Goal: Navigation & Orientation: Go to known website

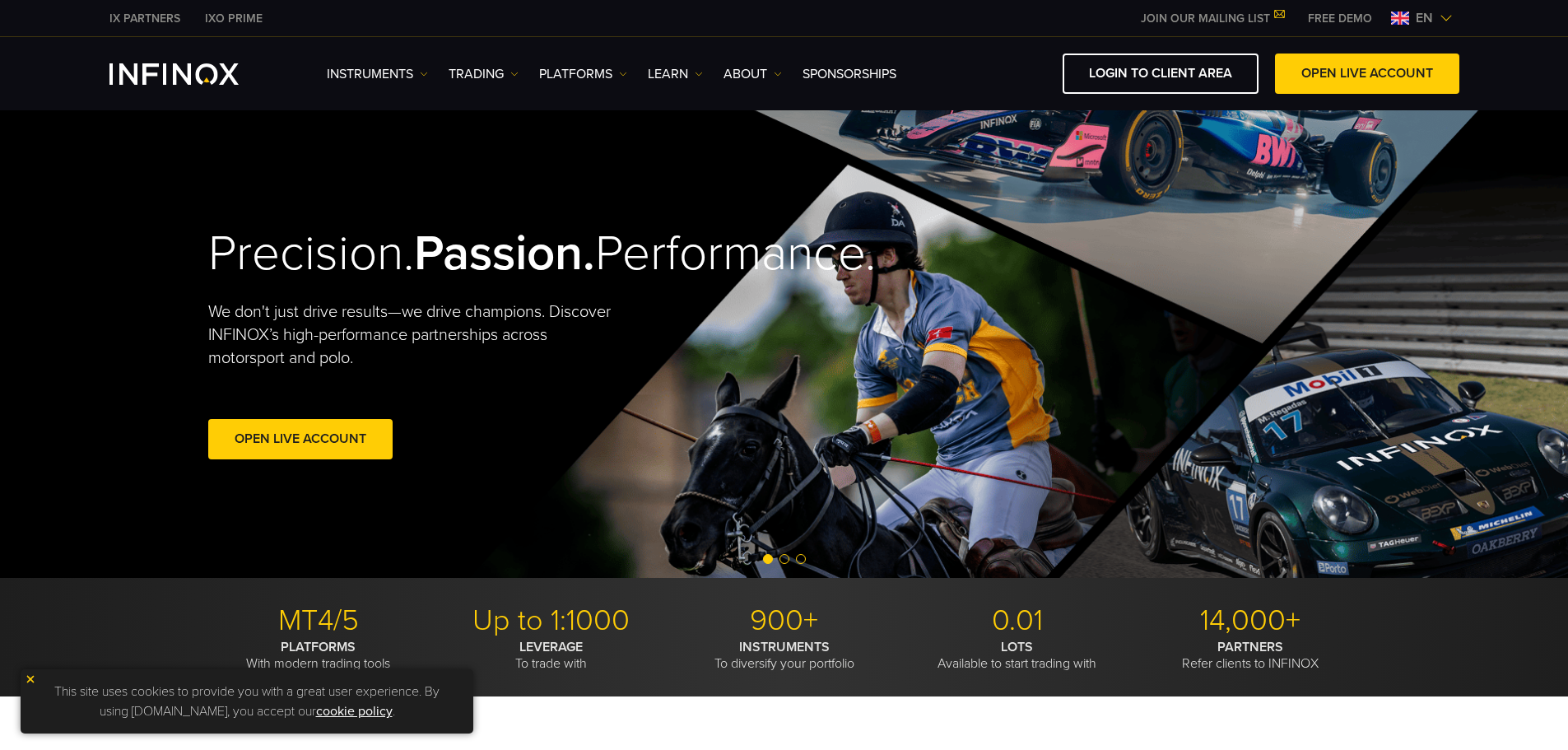
click at [1453, 18] on img at bounding box center [1446, 18] width 13 height 13
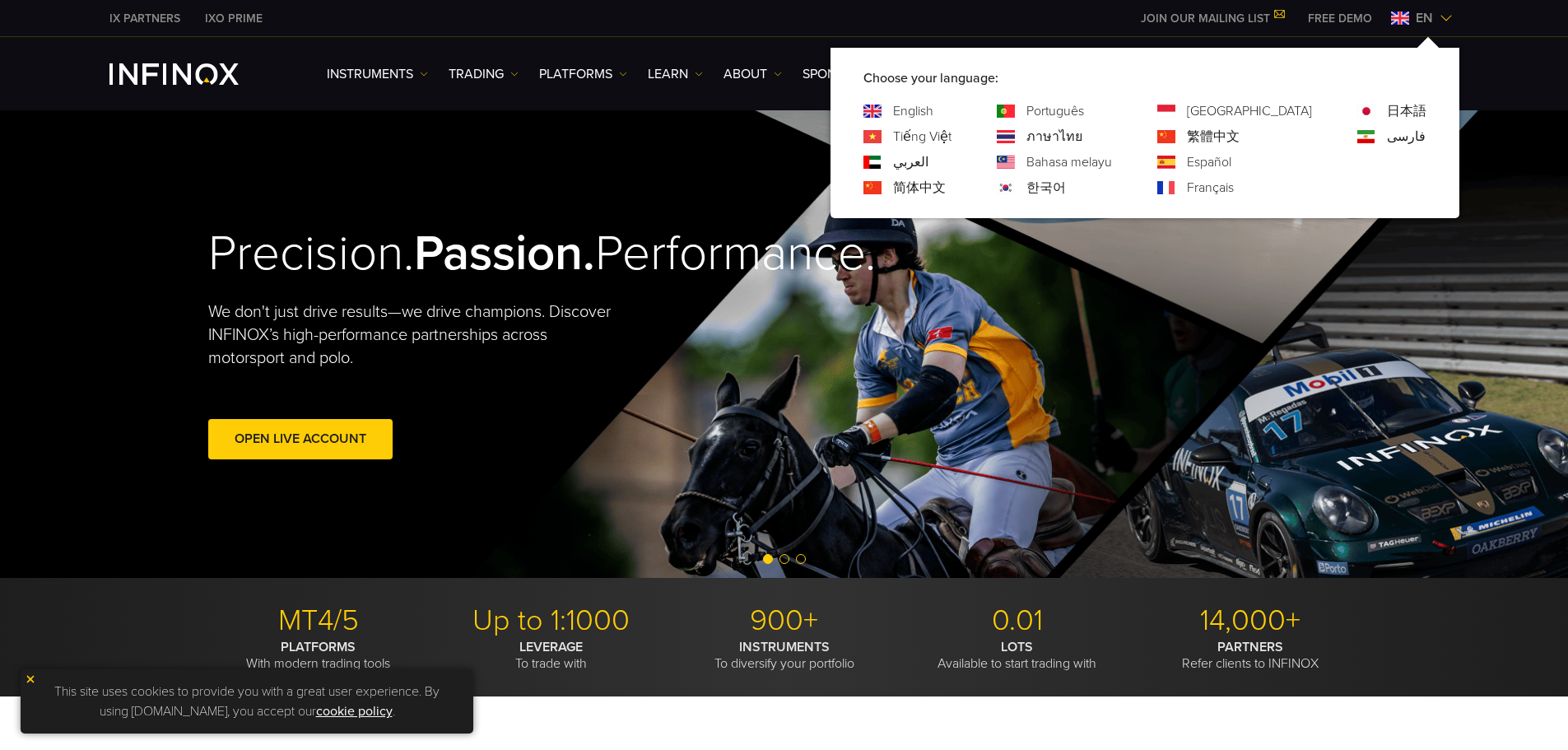
click at [1067, 190] on link "한국어" at bounding box center [1046, 188] width 40 height 19
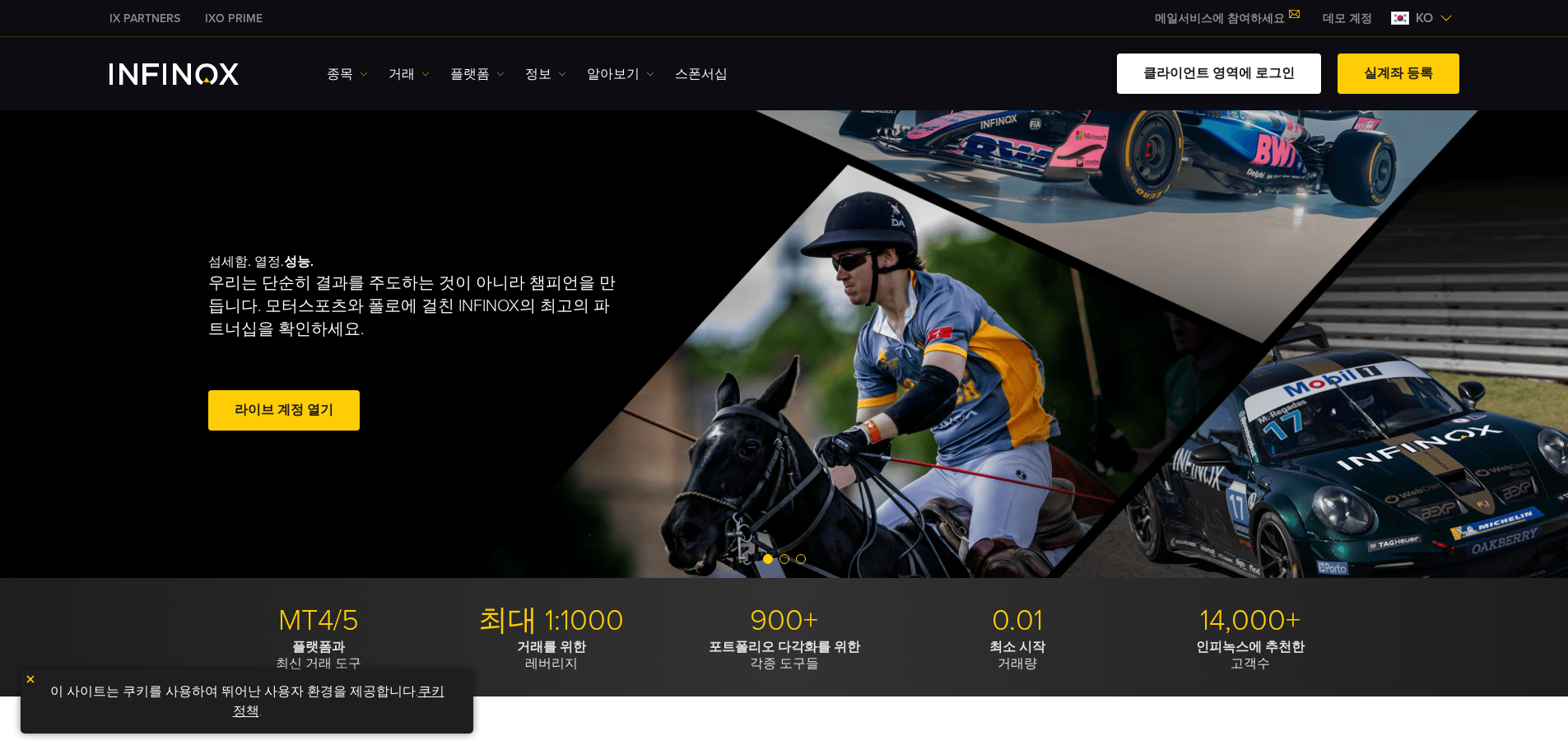
click at [1224, 79] on link "클라이언트 영역에 로그인" at bounding box center [1219, 74] width 204 height 41
